Goal: Task Accomplishment & Management: Manage account settings

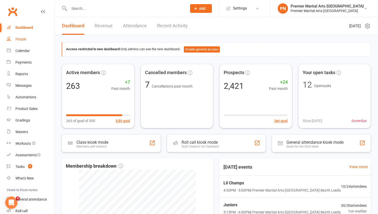
click at [21, 41] on div "People" at bounding box center [20, 39] width 11 height 4
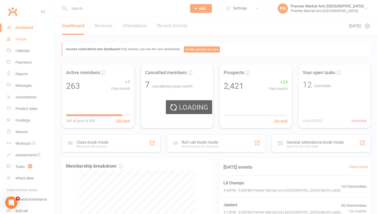
select select "100"
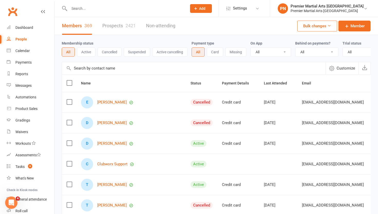
click at [107, 26] on link "Prospects 2421" at bounding box center [118, 26] width 33 height 18
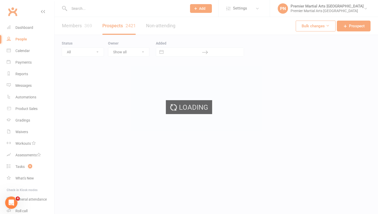
select select "100"
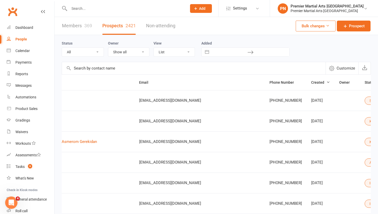
scroll to position [0, 90]
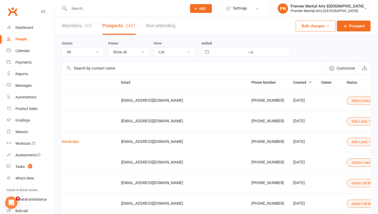
click at [373, 99] on icon at bounding box center [375, 100] width 4 height 4
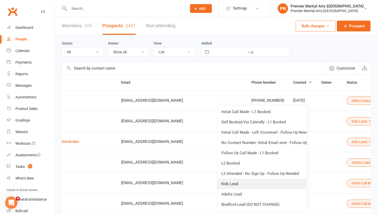
click at [249, 185] on link "Kids Lead" at bounding box center [261, 183] width 89 height 10
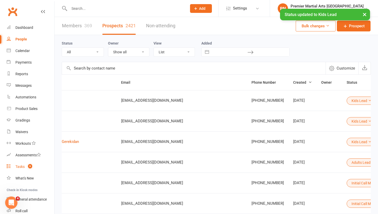
click at [21, 167] on div "Tasks" at bounding box center [19, 166] width 9 height 4
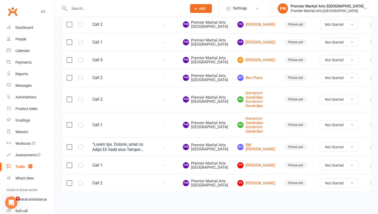
scroll to position [255, 0]
click at [344, 142] on select "Not Started In Progress Waiting Complete" at bounding box center [339, 146] width 38 height 9
click at [320, 142] on select "Not Started In Progress Waiting Complete" at bounding box center [339, 146] width 38 height 9
select select "unstarted"
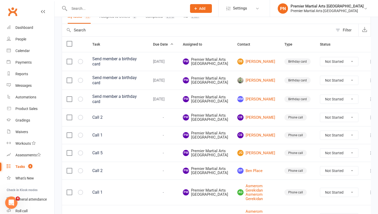
scroll to position [0, 0]
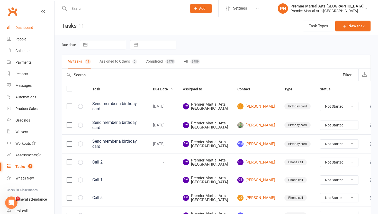
click at [28, 26] on div "Dashboard" at bounding box center [24, 27] width 18 height 4
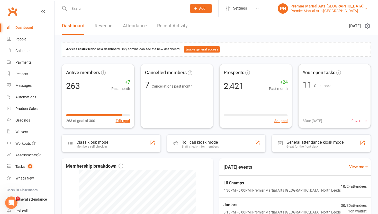
click at [324, 5] on div "Premier Martial Arts North Leeds" at bounding box center [327, 6] width 73 height 5
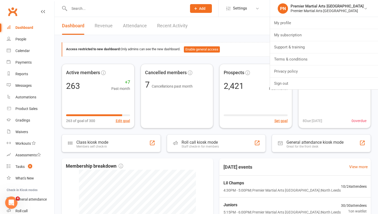
click at [151, 8] on input "text" at bounding box center [126, 8] width 116 height 7
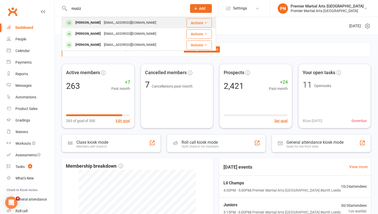
type input "muizz"
click at [133, 23] on div "Muizz Khan safeerkhan@live.com" at bounding box center [121, 22] width 118 height 11
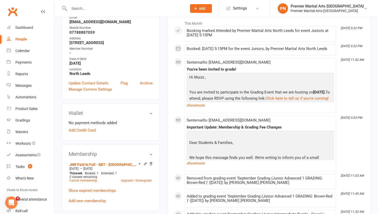
scroll to position [87, 0]
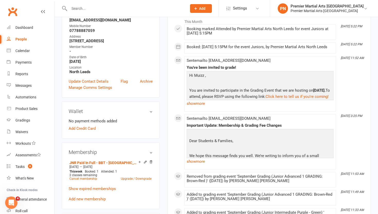
click at [145, 161] on icon at bounding box center [145, 162] width 4 height 4
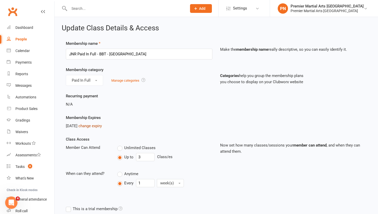
click at [102, 125] on link "change expiry" at bounding box center [89, 125] width 23 height 5
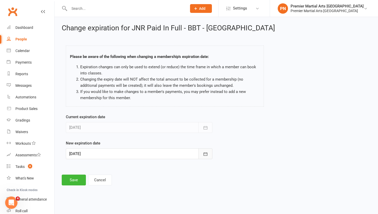
click at [207, 156] on button "button" at bounding box center [205, 153] width 14 height 11
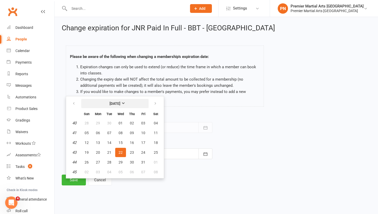
click at [120, 101] on strong "October 2025" at bounding box center [115, 103] width 11 height 4
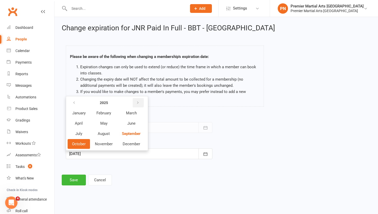
click at [141, 103] on button "button" at bounding box center [138, 102] width 11 height 9
click at [81, 143] on span "October" at bounding box center [79, 143] width 14 height 5
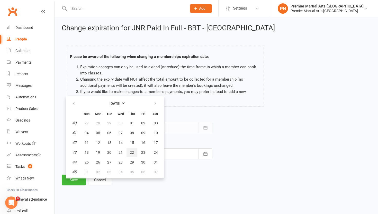
click at [131, 153] on span "22" at bounding box center [132, 152] width 4 height 4
type input "22 Oct 2026"
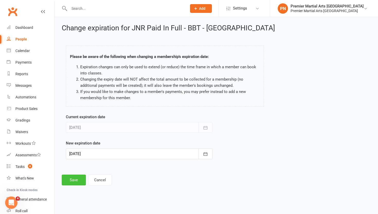
click at [79, 180] on button "Save" at bounding box center [74, 179] width 24 height 11
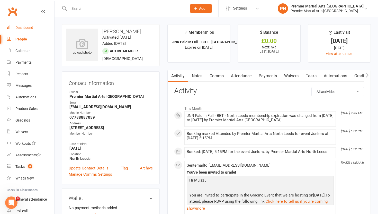
click at [25, 29] on div "Dashboard" at bounding box center [24, 27] width 18 height 4
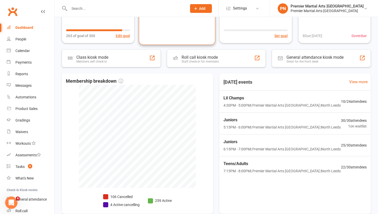
scroll to position [86, 0]
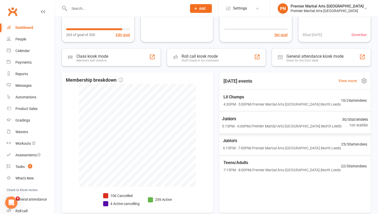
click at [326, 126] on span "5:15PM - 6:00PM | Premier Martial Arts North Leeds | North Leeds" at bounding box center [282, 126] width 120 height 6
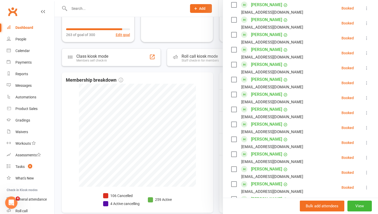
scroll to position [116, 0]
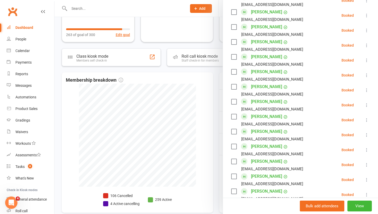
click at [367, 147] on icon at bounding box center [366, 149] width 5 height 5
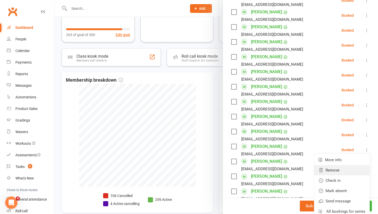
click at [345, 165] on link "Remove" at bounding box center [341, 170] width 55 height 10
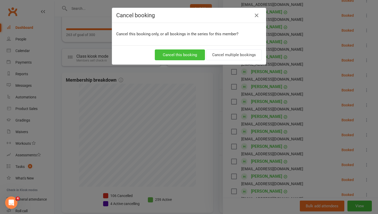
click at [184, 53] on button "Cancel this booking" at bounding box center [180, 54] width 50 height 11
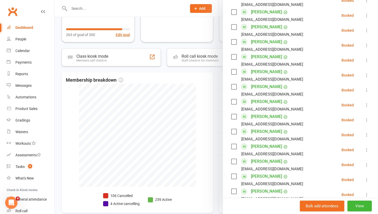
click at [368, 147] on icon at bounding box center [366, 149] width 5 height 5
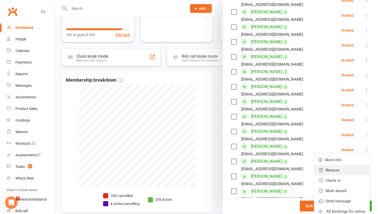
click at [326, 165] on link "Remove" at bounding box center [341, 170] width 55 height 10
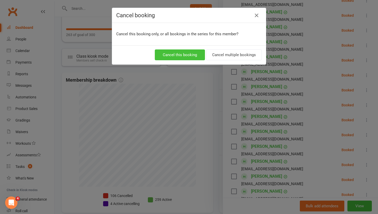
click at [185, 57] on button "Cancel this booking" at bounding box center [180, 54] width 50 height 11
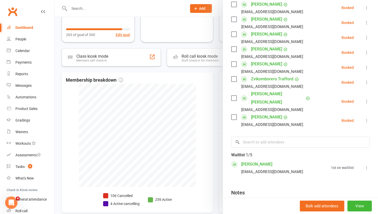
scroll to position [410, 0]
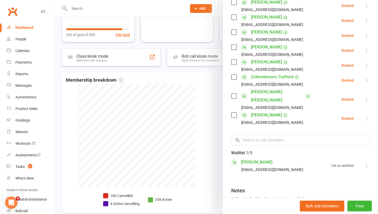
click at [366, 163] on icon at bounding box center [366, 165] width 5 height 5
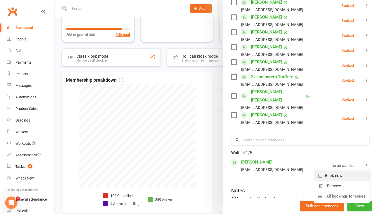
click at [345, 170] on link "Book now" at bounding box center [341, 175] width 55 height 10
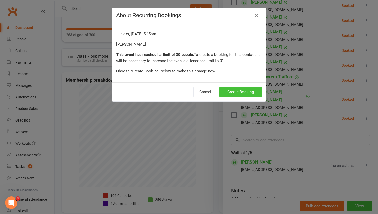
click at [252, 92] on button "Create Booking" at bounding box center [240, 91] width 42 height 11
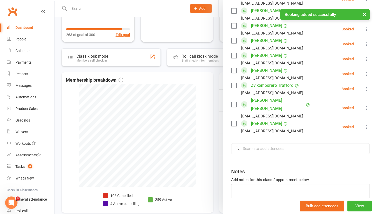
scroll to position [418, 0]
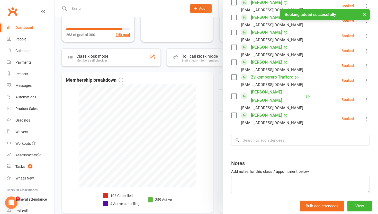
click at [218, 107] on div at bounding box center [216, 107] width 323 height 214
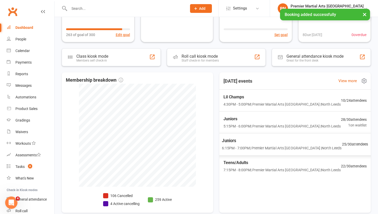
click at [242, 141] on span "Juniors" at bounding box center [282, 140] width 120 height 7
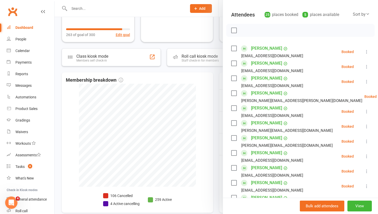
scroll to position [72, 0]
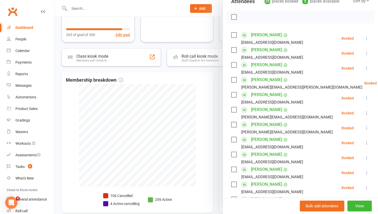
click at [365, 95] on icon at bounding box center [366, 97] width 5 height 5
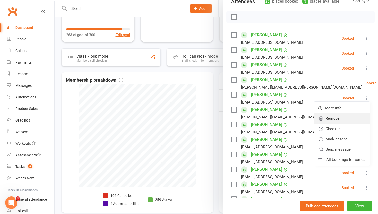
click at [335, 113] on link "Remove" at bounding box center [341, 118] width 55 height 10
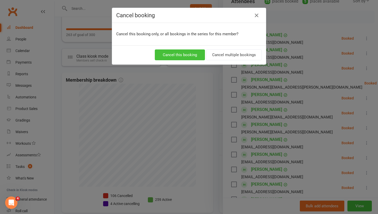
click at [188, 53] on button "Cancel this booking" at bounding box center [180, 54] width 50 height 11
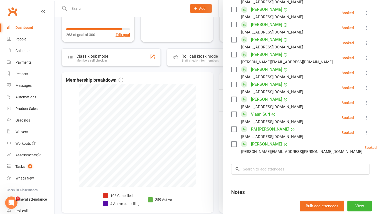
scroll to position [310, 0]
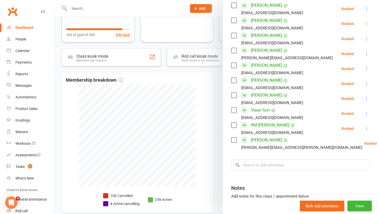
click at [212, 115] on div at bounding box center [216, 107] width 323 height 214
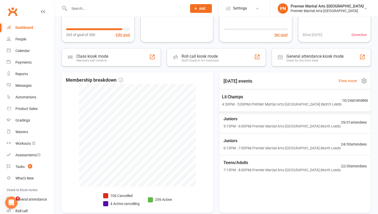
click at [260, 103] on span "4:30PM - 5:00PM | Premier Martial Arts North Leeds | North Leeds" at bounding box center [282, 104] width 120 height 6
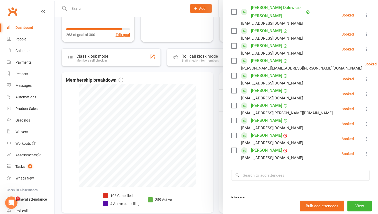
scroll to position [100, 0]
click at [215, 113] on div at bounding box center [216, 107] width 323 height 214
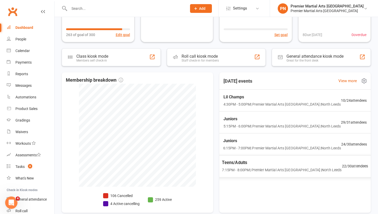
click at [270, 166] on div "Teens/Adults 7:15PM - 8:00PM | Premier Martial Arts North Leeds | North Leeds" at bounding box center [282, 166] width 120 height 14
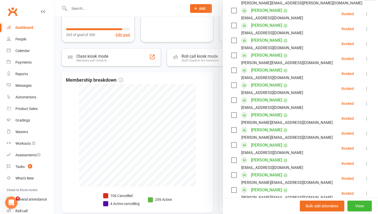
scroll to position [209, 0]
click at [366, 160] on icon at bounding box center [366, 162] width 5 height 5
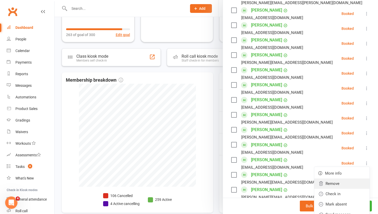
click at [343, 178] on link "Remove" at bounding box center [341, 183] width 55 height 10
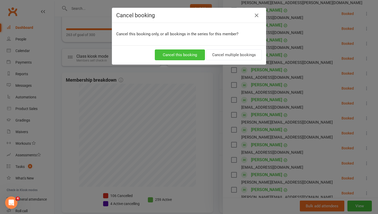
click at [176, 54] on button "Cancel this booking" at bounding box center [180, 54] width 50 height 11
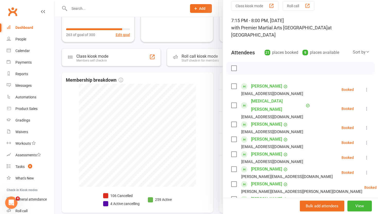
scroll to position [0, 0]
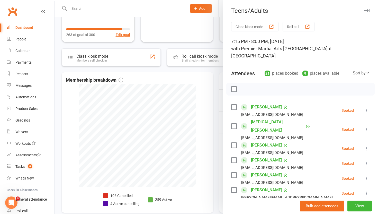
click at [214, 128] on div at bounding box center [216, 107] width 323 height 214
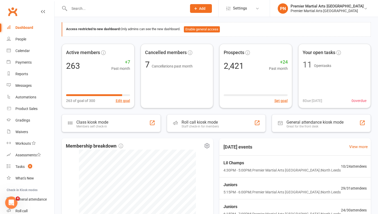
scroll to position [19, 0]
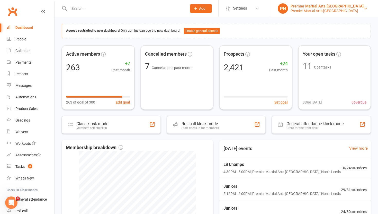
click at [365, 12] on link "PN Premier Martial Arts North Leeds Premier Martial Arts North Leeds" at bounding box center [324, 8] width 93 height 10
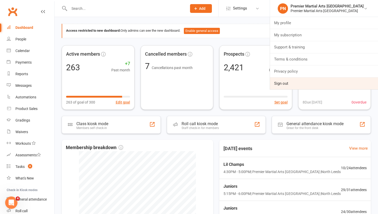
click at [310, 85] on link "Sign out" at bounding box center [324, 83] width 108 height 12
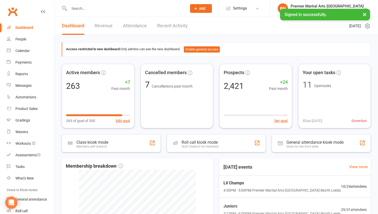
click at [100, 10] on input "text" at bounding box center [126, 8] width 116 height 7
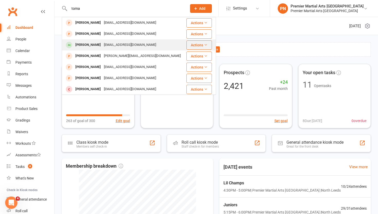
type input "toma"
click at [88, 46] on div "Tomasz Edordu" at bounding box center [88, 44] width 29 height 7
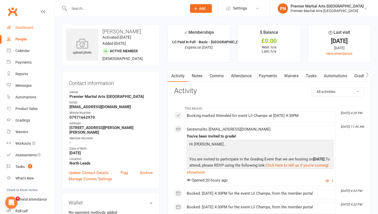
click at [26, 27] on div "Dashboard" at bounding box center [24, 27] width 18 height 4
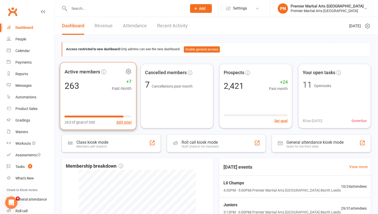
click at [101, 96] on div "Active members 263 +7 Past month 263 of goal of 300 Edit goal" at bounding box center [98, 96] width 76 height 68
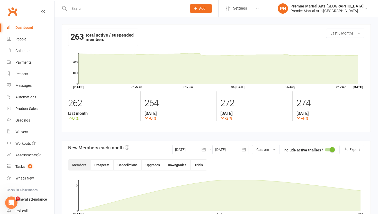
scroll to position [63, 0]
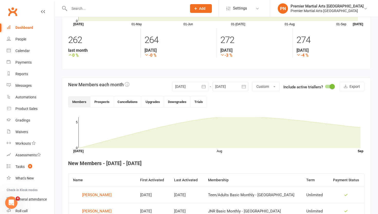
click at [202, 86] on icon "button" at bounding box center [204, 86] width 4 height 3
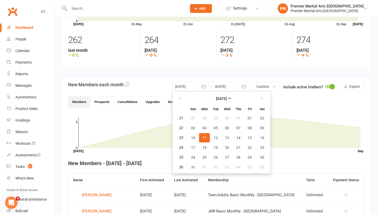
click at [202, 86] on icon "button" at bounding box center [204, 86] width 4 height 3
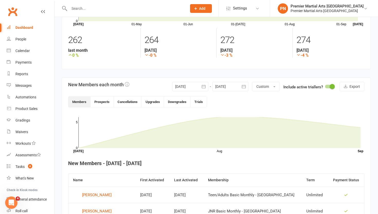
click at [204, 84] on icon "button" at bounding box center [203, 86] width 5 height 5
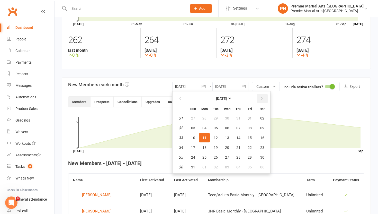
click at [261, 98] on icon "button" at bounding box center [262, 98] width 4 height 4
click at [204, 117] on span "01" at bounding box center [204, 118] width 4 height 4
type input "[DATE]"
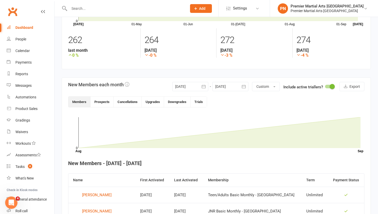
click at [244, 84] on icon "button" at bounding box center [243, 86] width 5 height 5
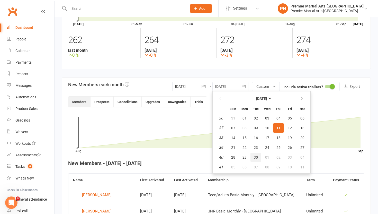
click at [256, 159] on span "30" at bounding box center [256, 157] width 4 height 4
type input "[DATE]"
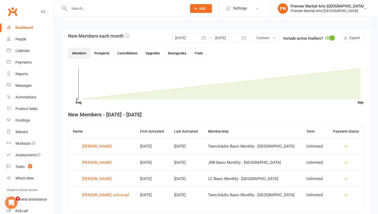
scroll to position [110, 0]
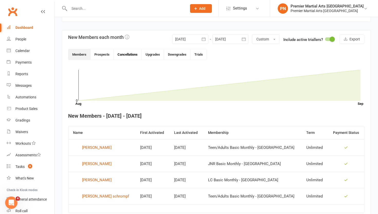
click at [129, 55] on button "Cancellations" at bounding box center [128, 54] width 28 height 11
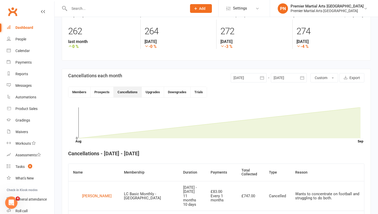
scroll to position [0, 0]
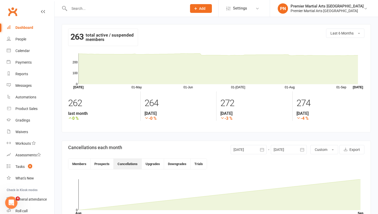
click at [119, 8] on input "text" at bounding box center [126, 8] width 116 height 7
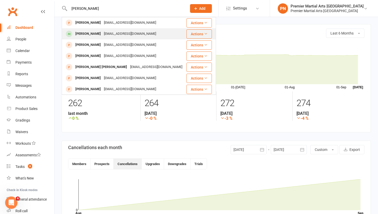
type input "antoni"
click at [102, 32] on div "chidiedordu@yahoo.co.uk" at bounding box center [129, 33] width 55 height 7
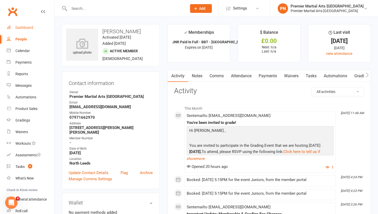
click at [17, 28] on div "Dashboard" at bounding box center [24, 27] width 18 height 4
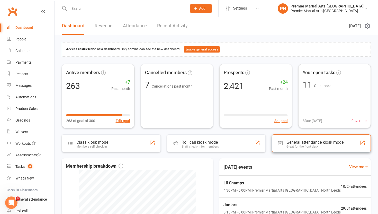
click at [350, 135] on div "General attendance kiosk mode Great for the front desk" at bounding box center [321, 143] width 99 height 18
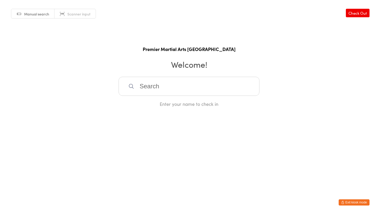
click at [357, 202] on button "Exit kiosk mode" at bounding box center [354, 202] width 31 height 6
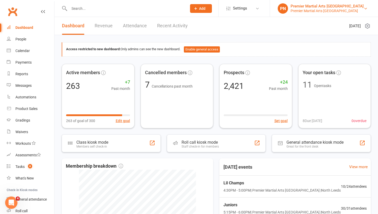
click at [346, 7] on div "Premier Martial Arts North Leeds" at bounding box center [327, 6] width 73 height 5
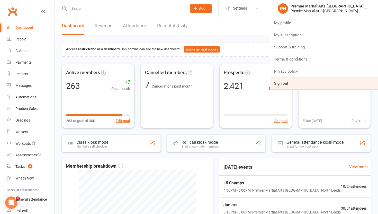
click at [297, 84] on link "Sign out" at bounding box center [324, 83] width 108 height 12
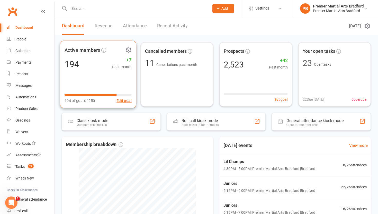
click at [106, 79] on div "Active members 194 +7 Past month 194 of goal of 250 Edit goal" at bounding box center [98, 75] width 76 height 68
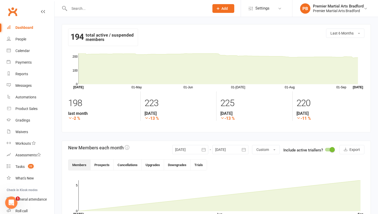
click at [204, 149] on icon "button" at bounding box center [203, 149] width 5 height 5
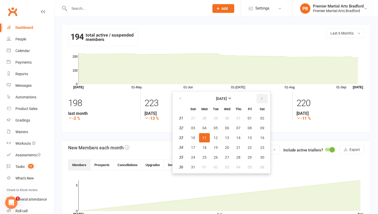
click at [260, 99] on icon "button" at bounding box center [262, 98] width 4 height 4
click at [203, 118] on span "01" at bounding box center [204, 118] width 4 height 4
type input "[DATE]"
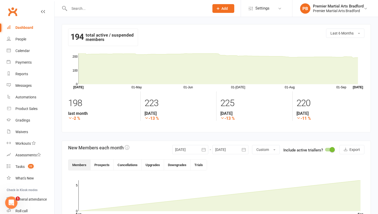
click at [242, 148] on icon "button" at bounding box center [243, 149] width 5 height 5
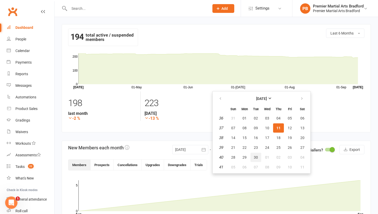
click at [255, 157] on span "30" at bounding box center [256, 157] width 4 height 4
type input "[DATE]"
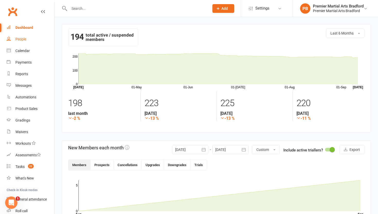
click at [23, 37] on div "People" at bounding box center [20, 39] width 11 height 4
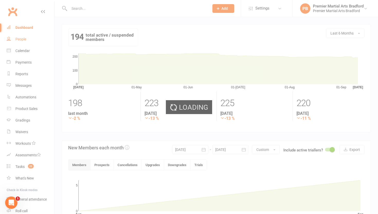
select select "100"
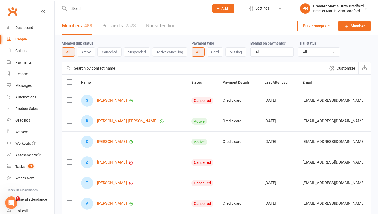
click at [109, 25] on link "Prospects 2523" at bounding box center [118, 26] width 33 height 18
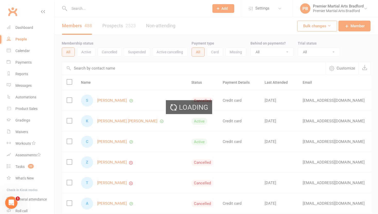
select select "100"
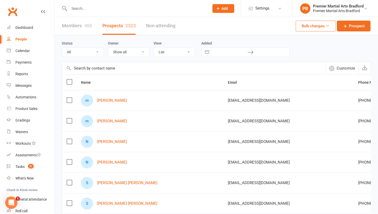
click at [70, 98] on label at bounding box center [69, 99] width 5 height 5
click at [70, 97] on input "checkbox" at bounding box center [69, 97] width 5 height 0
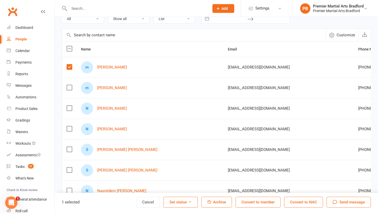
scroll to position [34, 0]
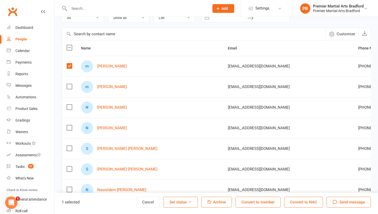
click at [68, 107] on label at bounding box center [69, 106] width 5 height 5
click at [68, 104] on input "checkbox" at bounding box center [69, 104] width 5 height 0
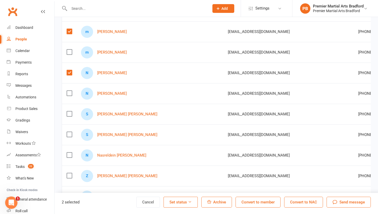
scroll to position [69, 0]
click at [69, 114] on label at bounding box center [69, 113] width 5 height 5
click at [69, 111] on input "checkbox" at bounding box center [69, 111] width 5 height 0
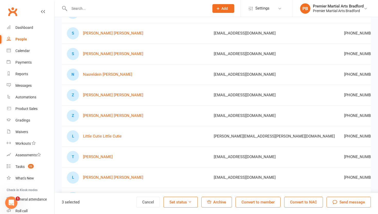
scroll to position [0, 0]
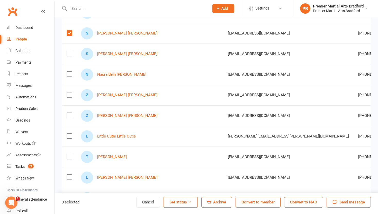
click at [219, 202] on span "Archive" at bounding box center [219, 202] width 13 height 5
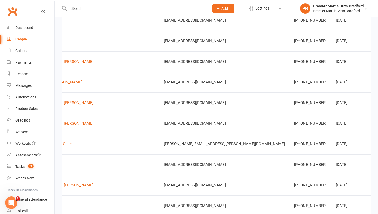
scroll to position [0, 108]
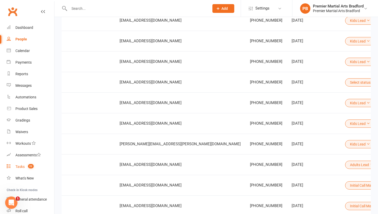
click at [22, 168] on div "Tasks" at bounding box center [19, 166] width 9 height 4
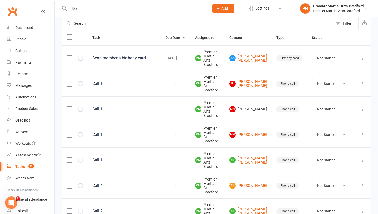
scroll to position [60, 0]
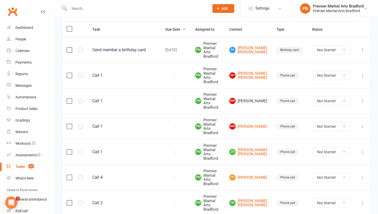
click at [69, 101] on label at bounding box center [69, 100] width 5 height 5
click at [69, 98] on input "checkbox" at bounding box center [69, 98] width 5 height 0
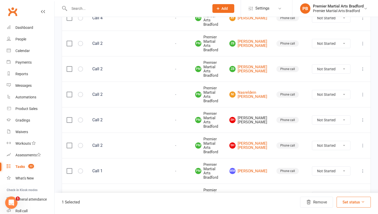
scroll to position [223, 0]
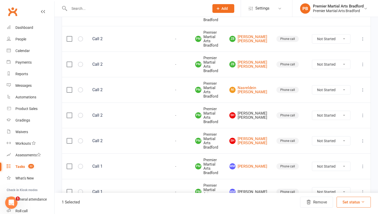
click at [69, 114] on label at bounding box center [69, 115] width 5 height 5
click at [69, 113] on input "checkbox" at bounding box center [69, 113] width 5 height 0
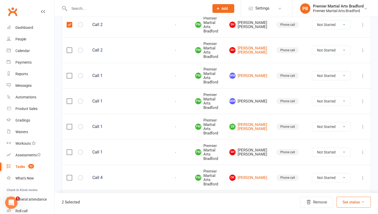
scroll to position [317, 0]
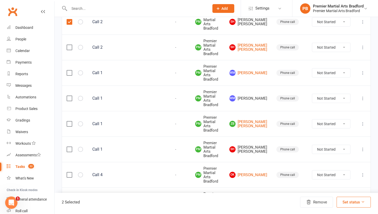
click at [69, 98] on label at bounding box center [69, 98] width 5 height 5
click at [69, 96] on input "checkbox" at bounding box center [69, 96] width 5 height 0
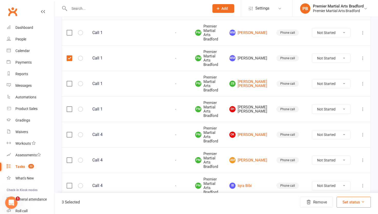
scroll to position [357, 0]
click at [69, 110] on label at bounding box center [69, 108] width 5 height 5
click at [69, 106] on input "checkbox" at bounding box center [69, 106] width 5 height 0
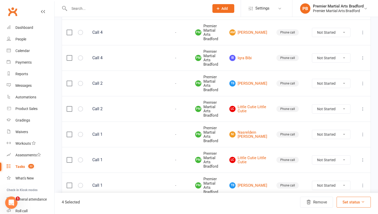
scroll to position [491, 0]
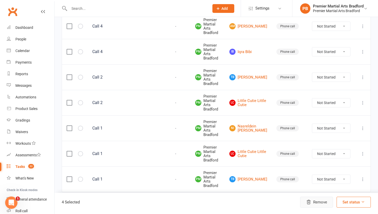
click at [310, 202] on icon "button" at bounding box center [309, 202] width 4 height 4
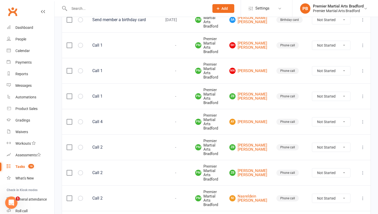
scroll to position [0, 0]
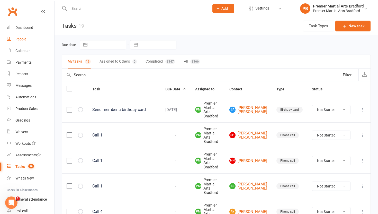
click at [28, 40] on link "People" at bounding box center [31, 39] width 48 height 12
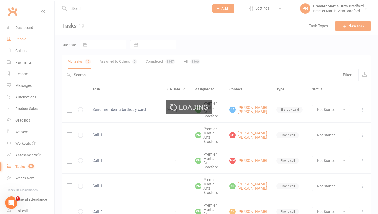
select select "100"
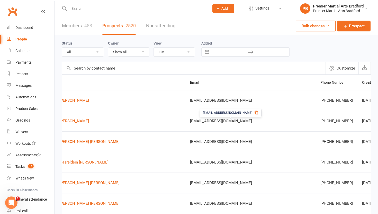
scroll to position [0, 108]
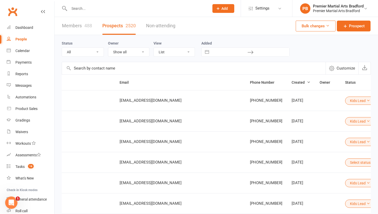
click at [371, 161] on icon at bounding box center [373, 162] width 4 height 4
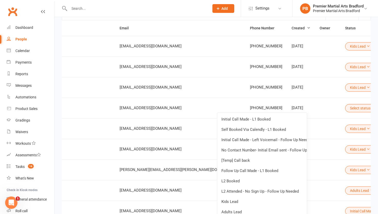
scroll to position [85, 0]
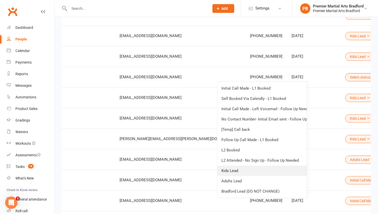
click at [245, 171] on link "Kids Lead" at bounding box center [261, 170] width 89 height 10
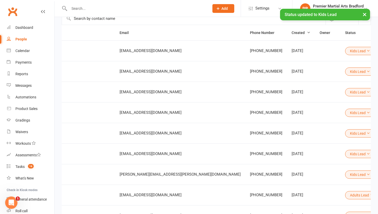
scroll to position [0, 0]
